Goal: Task Accomplishment & Management: Manage account settings

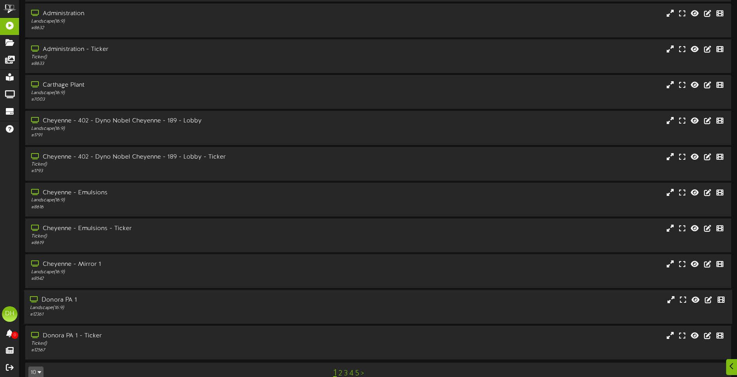
scroll to position [40, 0]
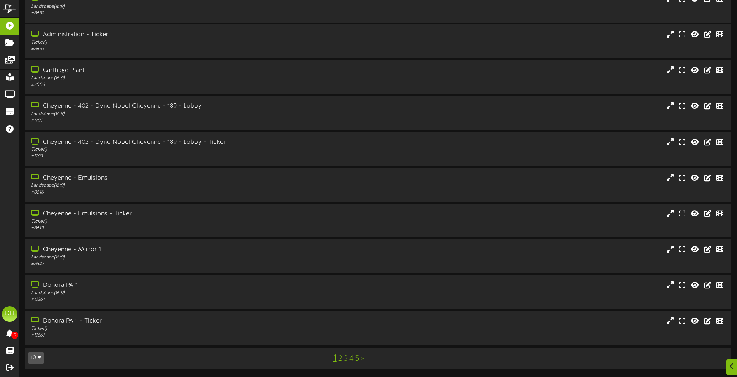
click at [38, 357] on icon "button" at bounding box center [39, 357] width 3 height 5
click at [39, 346] on div "100" at bounding box center [36, 343] width 15 height 12
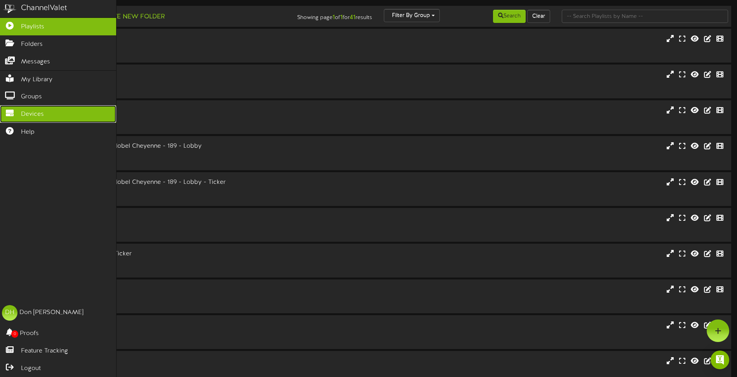
click at [3, 109] on icon at bounding box center [9, 112] width 19 height 6
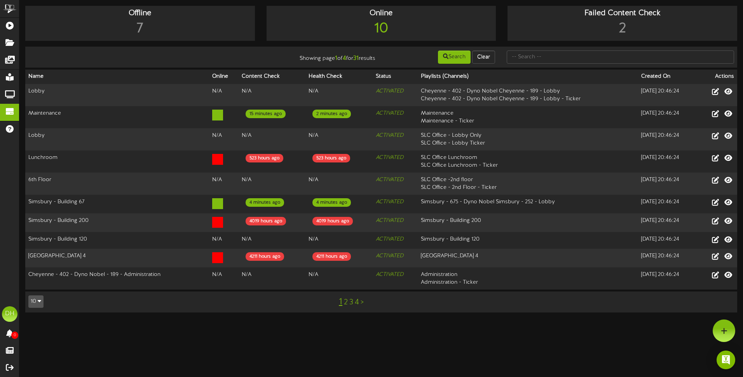
click at [39, 298] on icon "button" at bounding box center [39, 300] width 3 height 5
click at [35, 285] on div "100" at bounding box center [36, 287] width 15 height 12
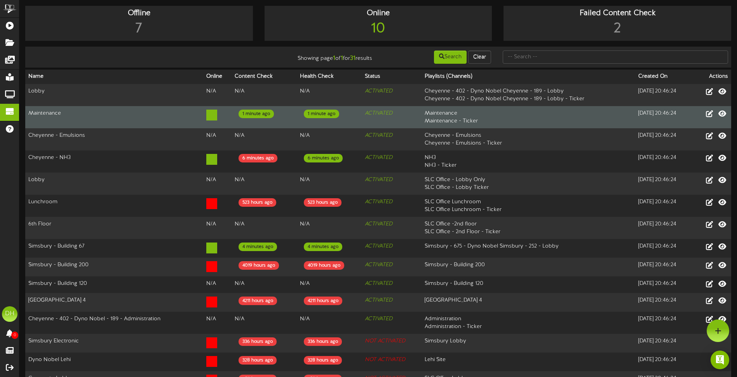
click at [117, 120] on td "Maintenance" at bounding box center [114, 117] width 178 height 22
click at [723, 115] on icon at bounding box center [722, 113] width 9 height 9
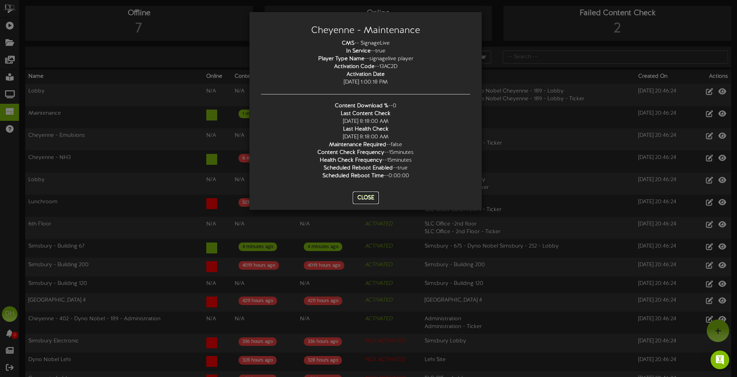
click at [367, 195] on button "Close" at bounding box center [366, 198] width 26 height 12
